Goal: Check status: Check status

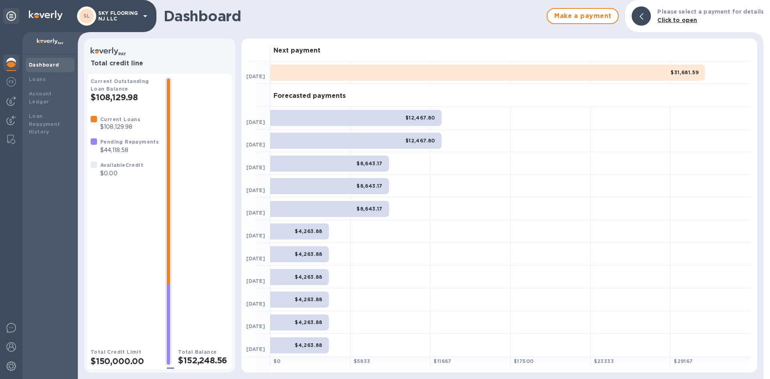
click at [523, 40] on div "Next payment" at bounding box center [510, 49] width 480 height 23
drag, startPoint x: 142, startPoint y: 149, endPoint x: 100, endPoint y: 152, distance: 42.6
click at [99, 152] on div "Pending Repayments $44,118.58" at bounding box center [130, 146] width 62 height 20
click at [117, 150] on p "$44,118.58" at bounding box center [129, 150] width 59 height 8
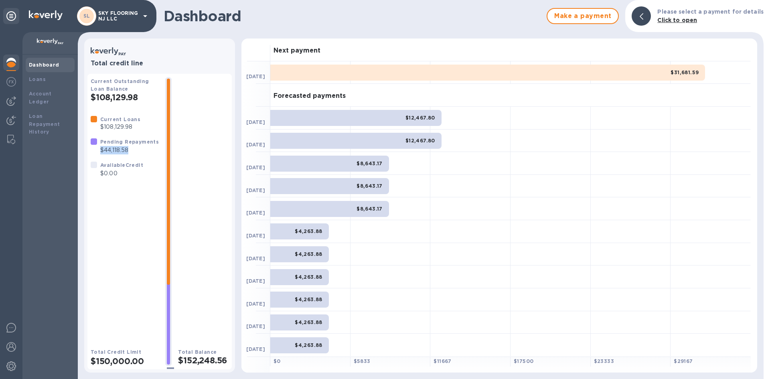
click at [117, 151] on p "$44,118.58" at bounding box center [129, 150] width 59 height 8
click at [117, 152] on p "$44,118.58" at bounding box center [129, 150] width 59 height 8
click at [117, 151] on p "$44,118.58" at bounding box center [129, 150] width 59 height 8
